Goal: Information Seeking & Learning: Find specific fact

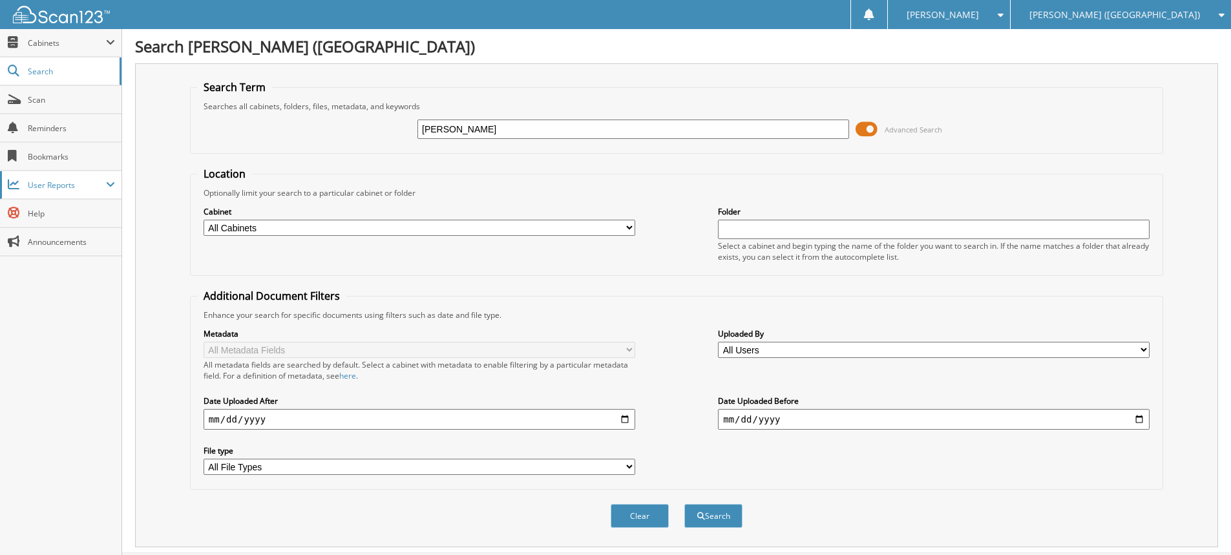
type input "[PERSON_NAME]"
click at [684, 504] on button "Search" at bounding box center [713, 516] width 58 height 24
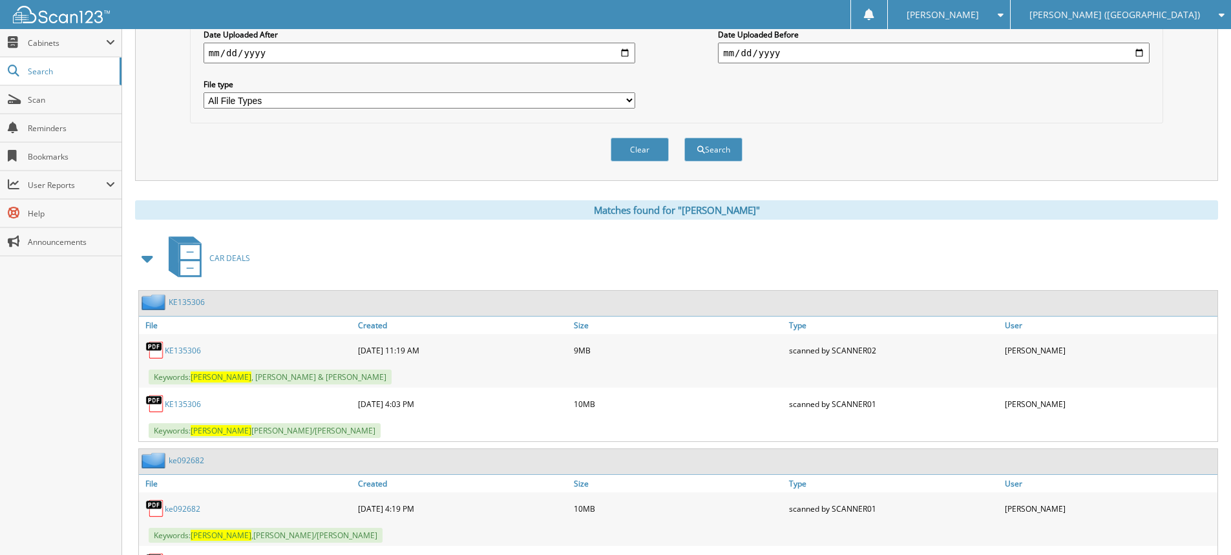
scroll to position [451, 0]
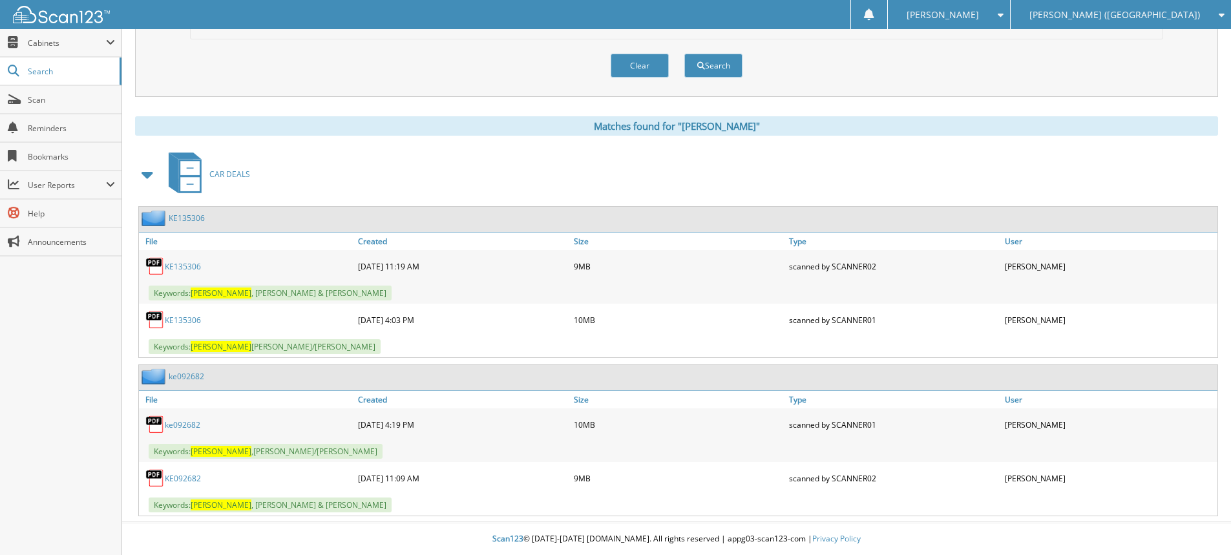
click at [209, 260] on div "KE135306" at bounding box center [247, 266] width 216 height 26
click at [186, 264] on link "KE135306" at bounding box center [183, 266] width 36 height 11
click at [1124, 16] on span "[PERSON_NAME] ([GEOGRAPHIC_DATA])" at bounding box center [1114, 15] width 171 height 8
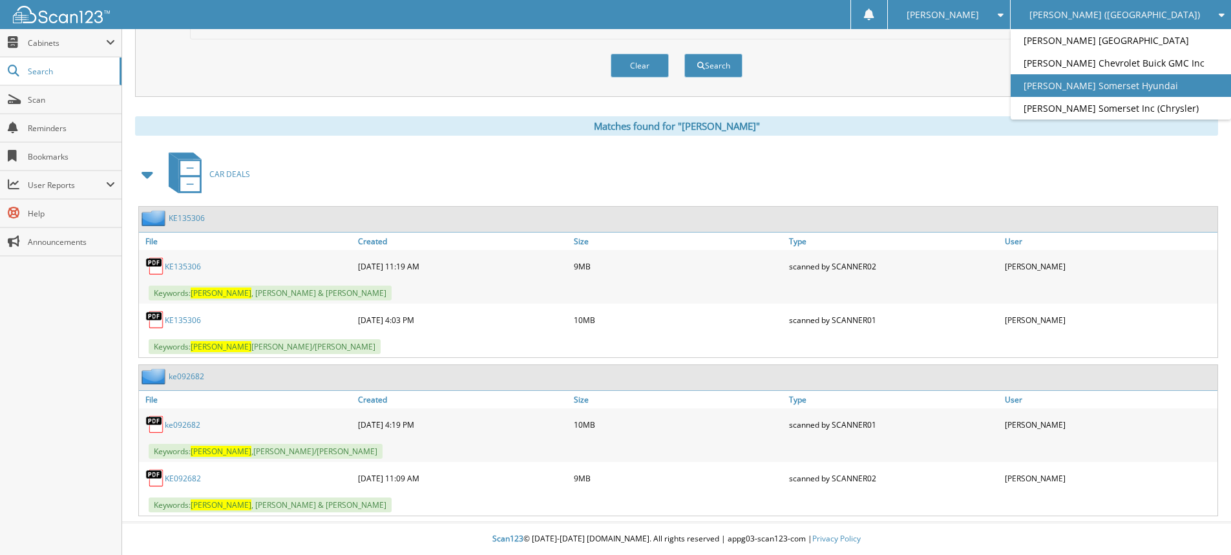
click at [1155, 91] on link "[PERSON_NAME] Somerset Hyundai" at bounding box center [1121, 85] width 220 height 23
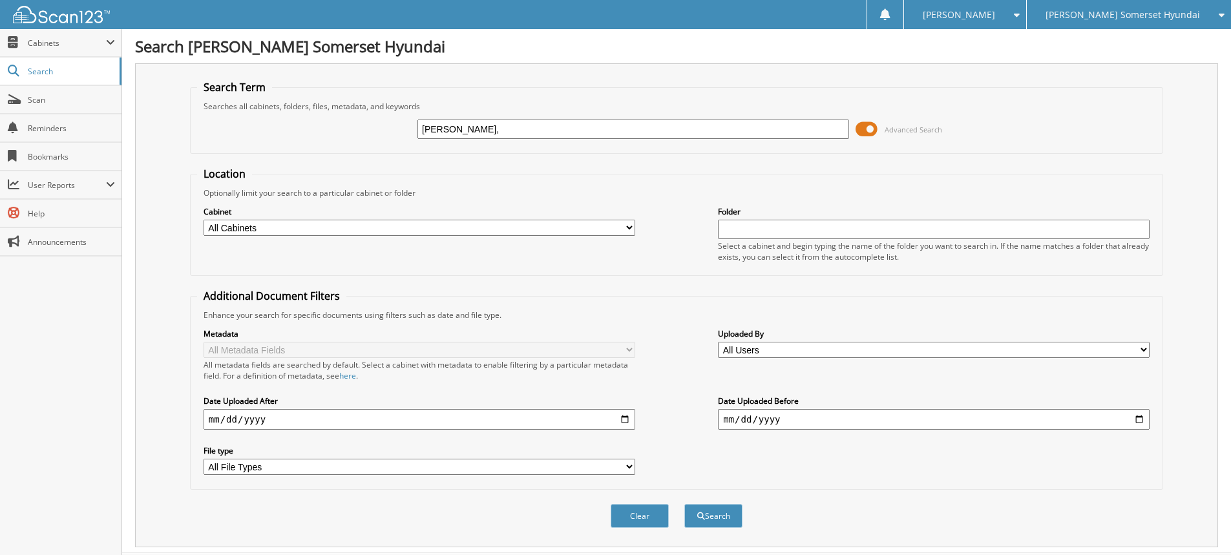
type input "[PERSON_NAME],"
click at [684, 504] on button "Search" at bounding box center [713, 516] width 58 height 24
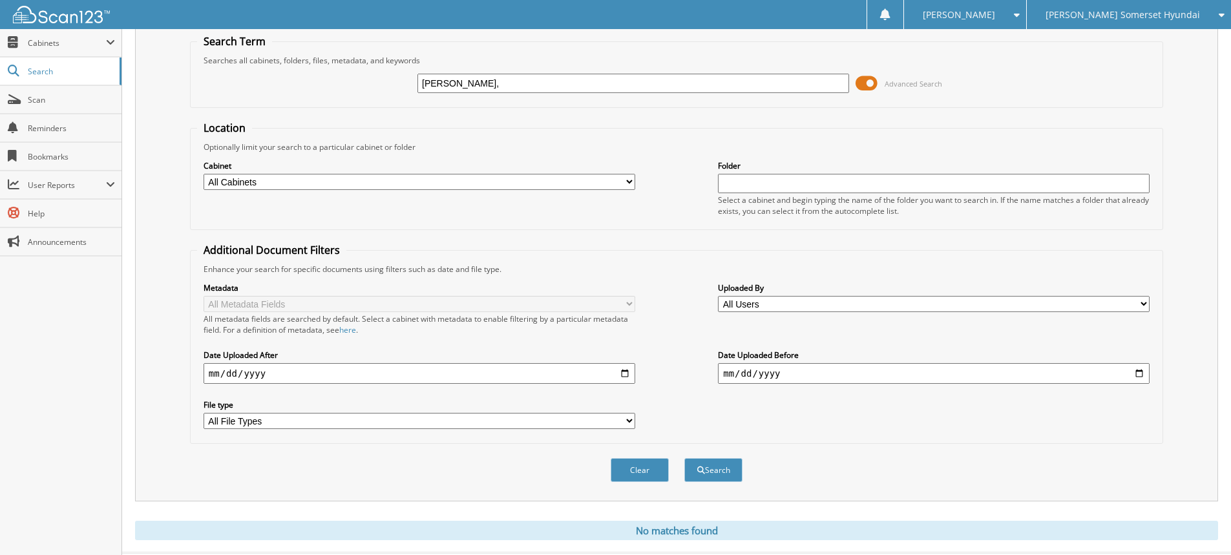
scroll to position [77, 0]
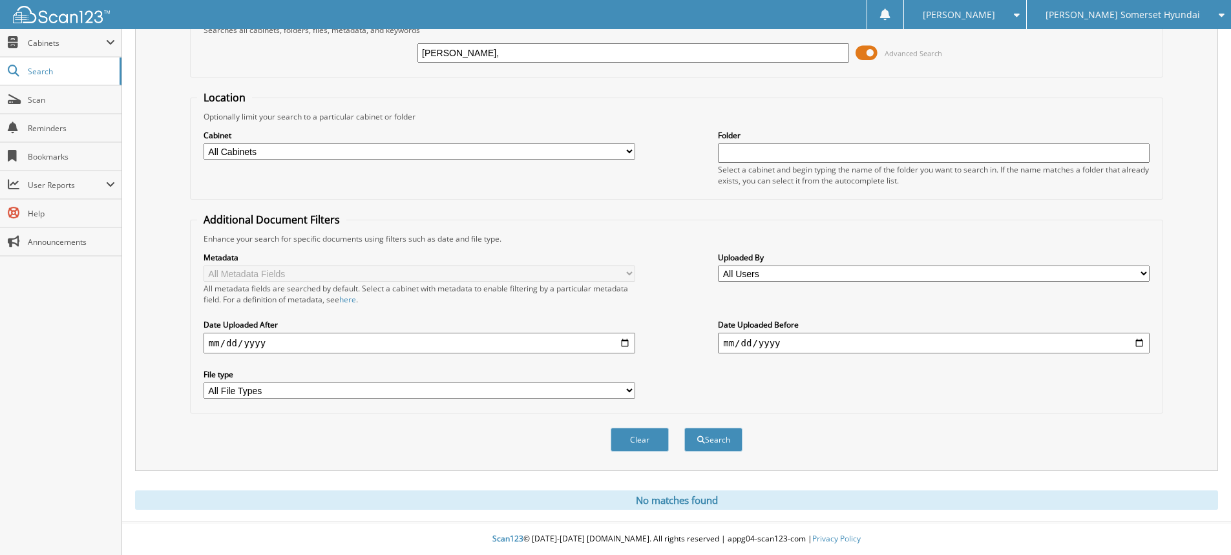
drag, startPoint x: 480, startPoint y: 56, endPoint x: 332, endPoint y: 38, distance: 148.4
click at [333, 38] on div "[PERSON_NAME], Advanced Search" at bounding box center [676, 53] width 959 height 35
type input "[PERSON_NAME]"
click at [684, 428] on button "Search" at bounding box center [713, 440] width 58 height 24
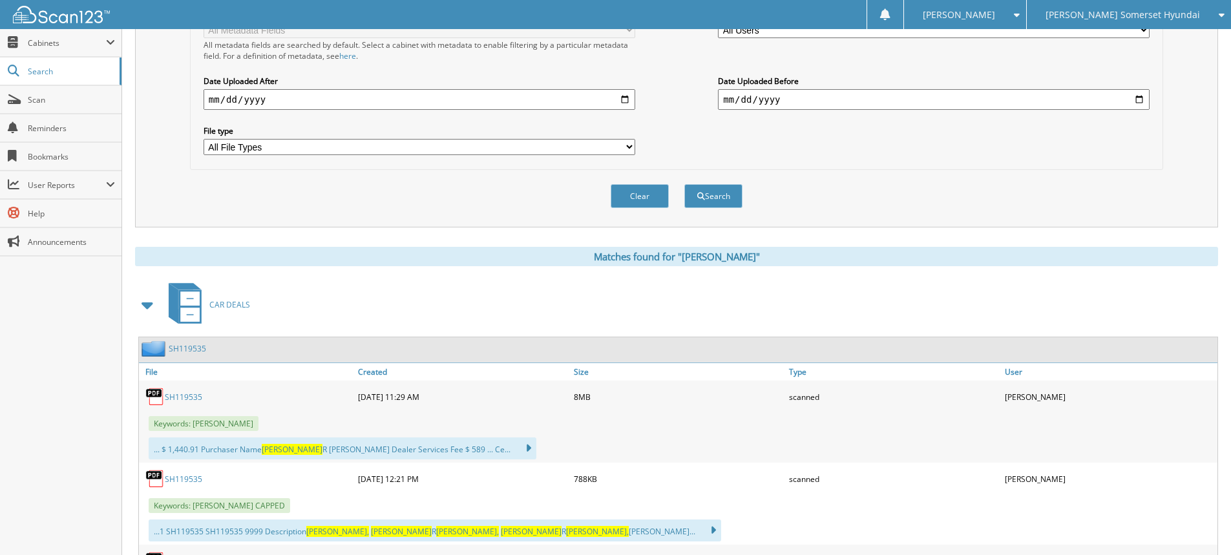
scroll to position [388, 0]
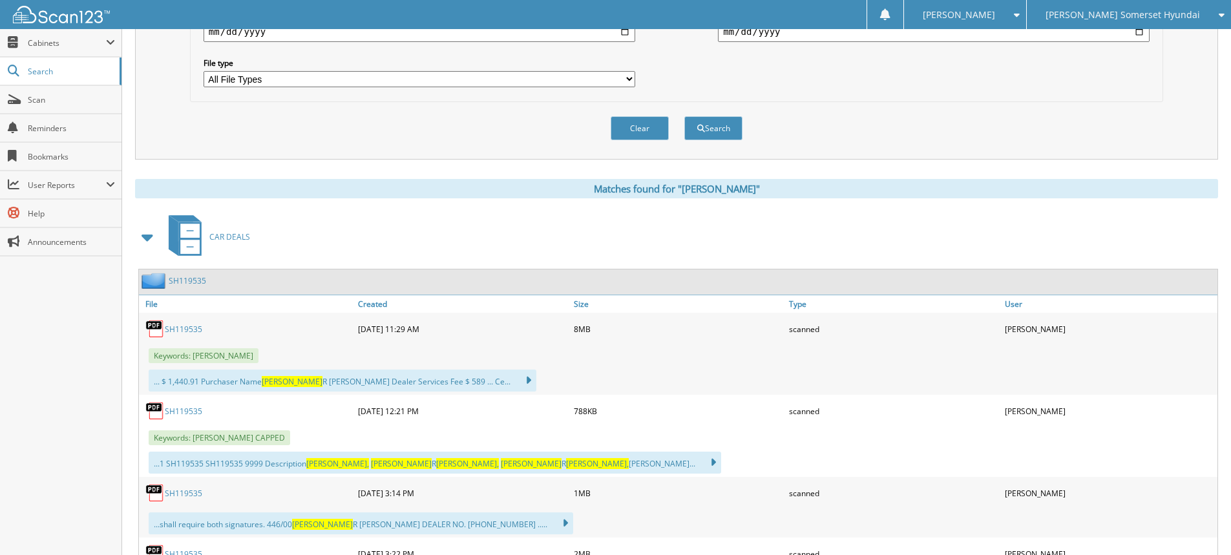
click at [181, 329] on link "SH119535" at bounding box center [183, 329] width 37 height 11
